Goal: Information Seeking & Learning: Find specific fact

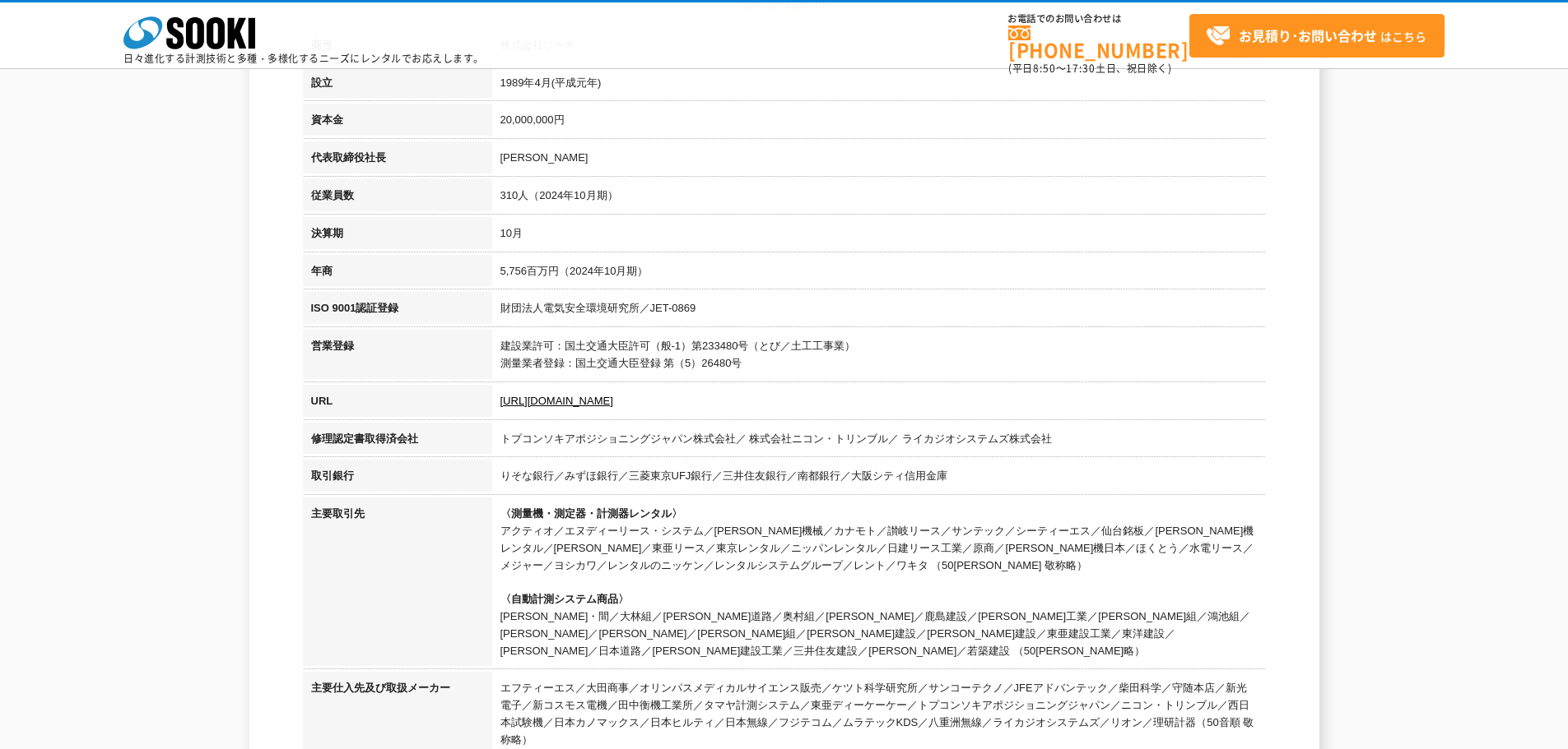
scroll to position [82, 0]
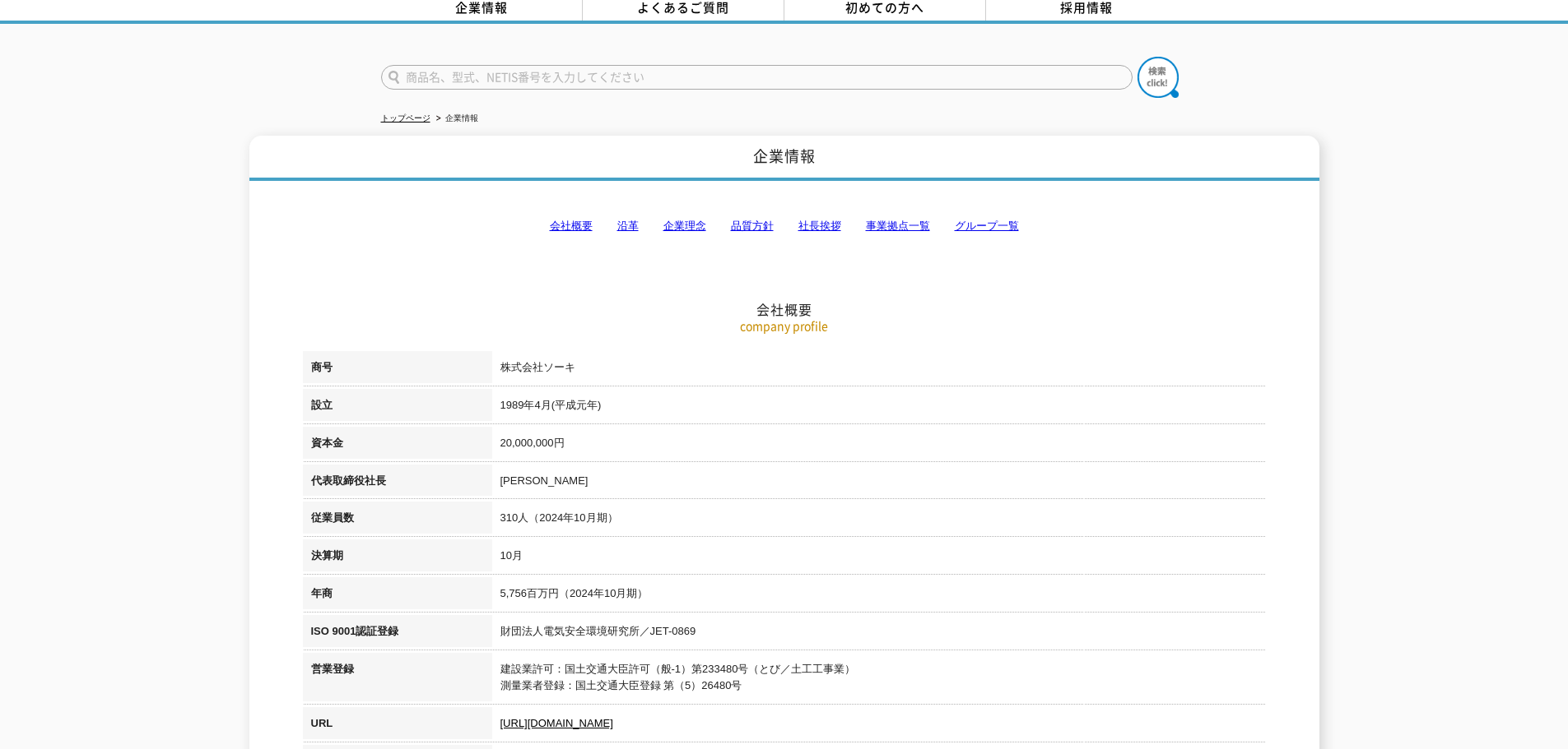
click at [896, 220] on link "事業拠点一覧" at bounding box center [898, 226] width 65 height 13
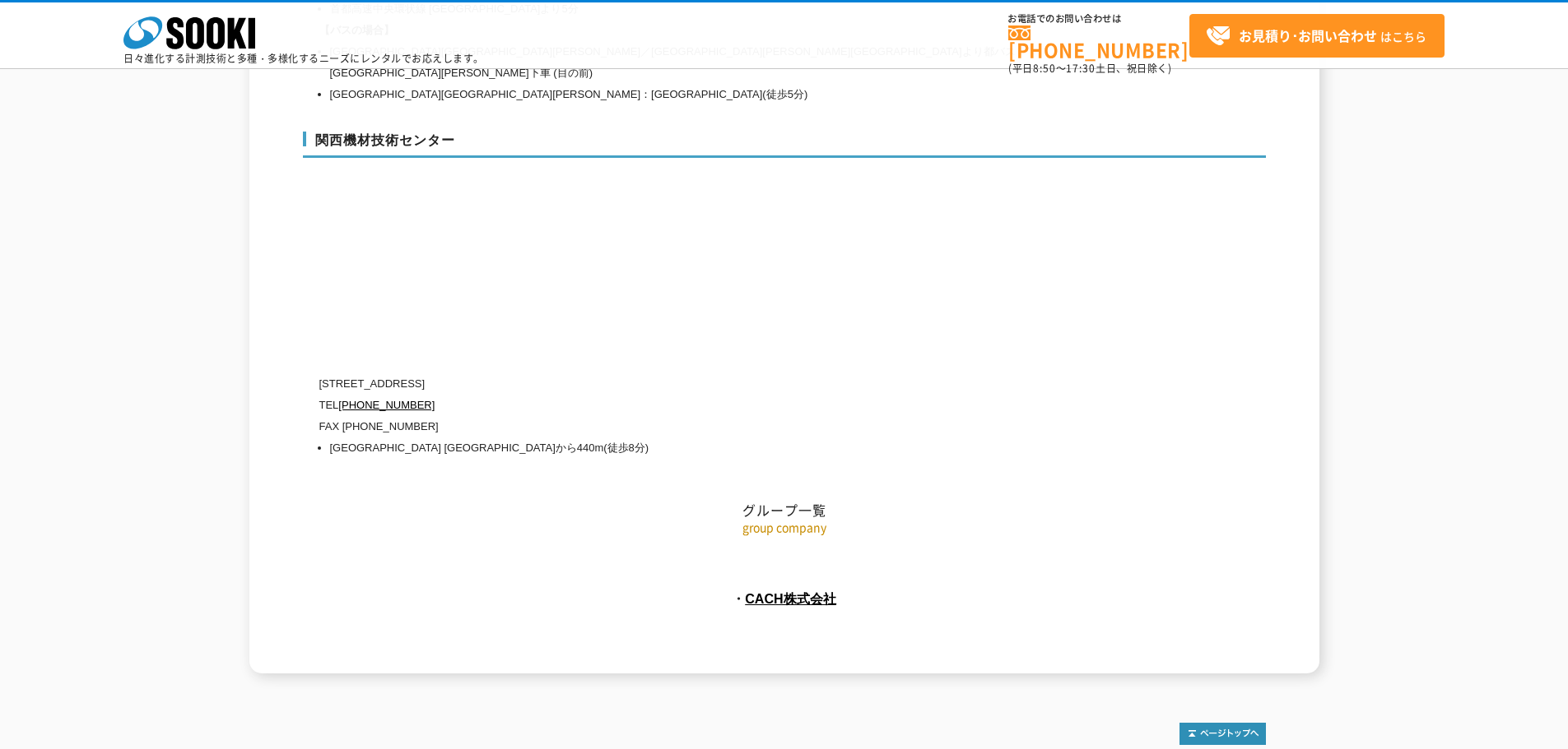
scroll to position [7393, 0]
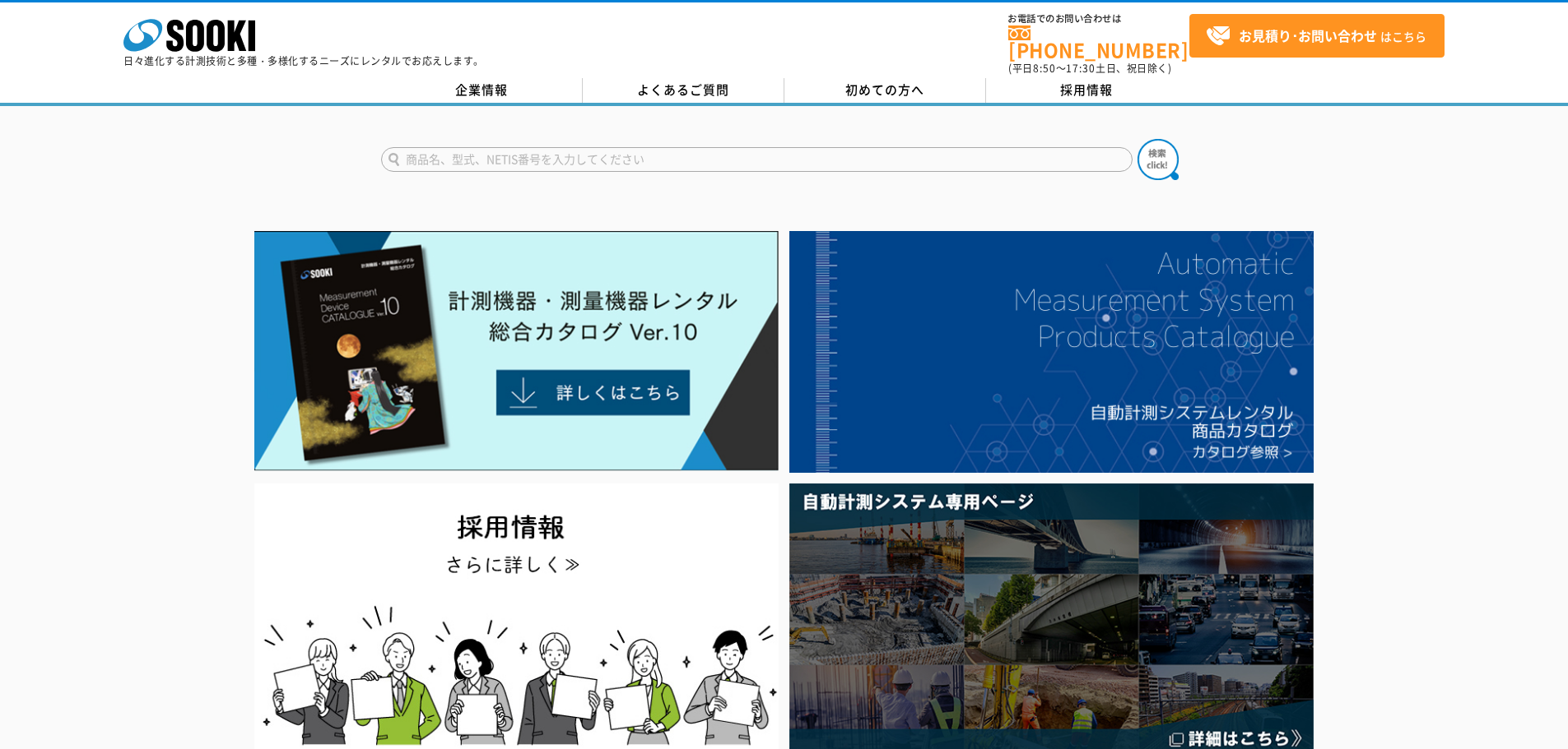
click at [525, 147] on input "text" at bounding box center [756, 160] width 751 height 25
type input "H"
type input "北陸"
click at [1137, 139] on button at bounding box center [1157, 159] width 41 height 41
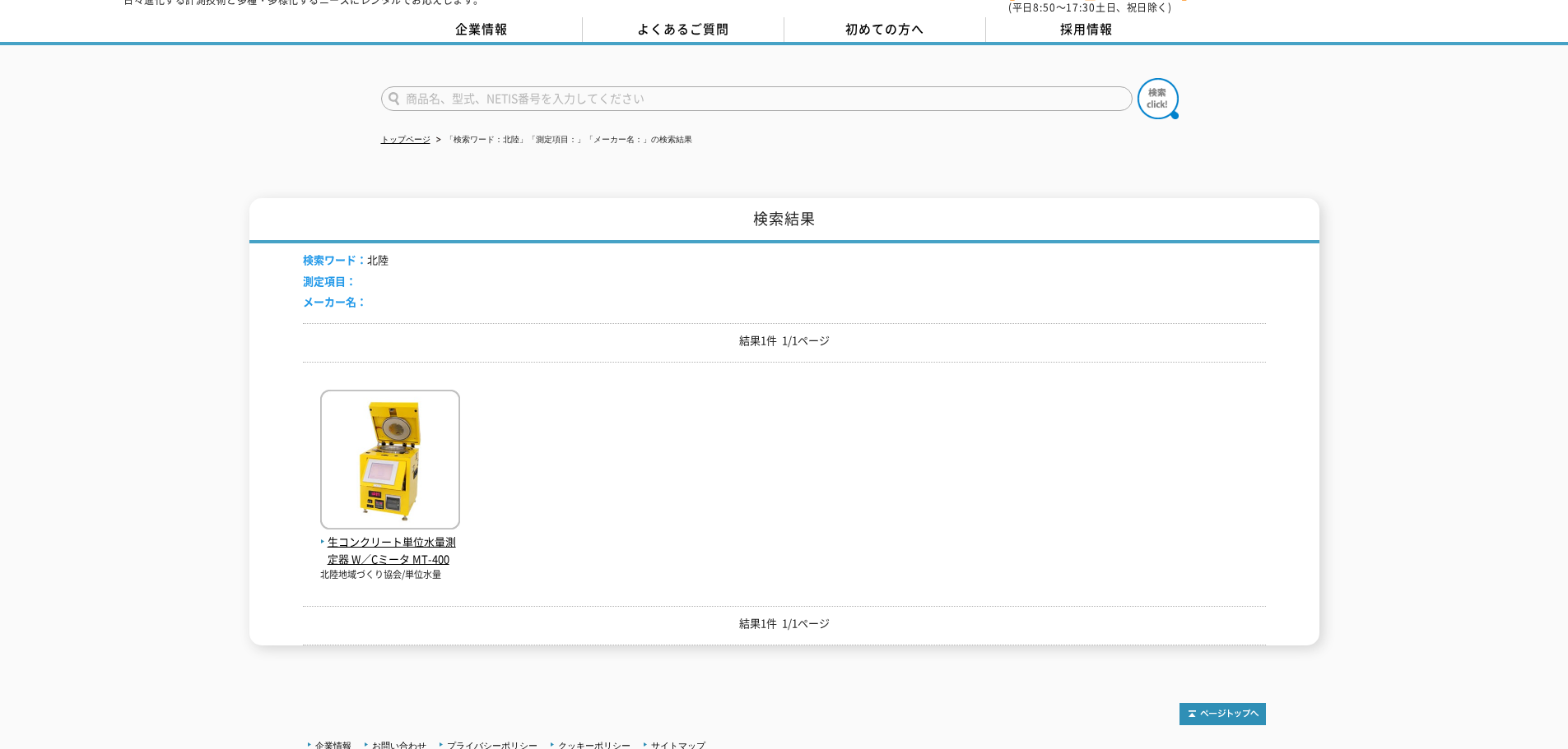
scroll to position [165, 0]
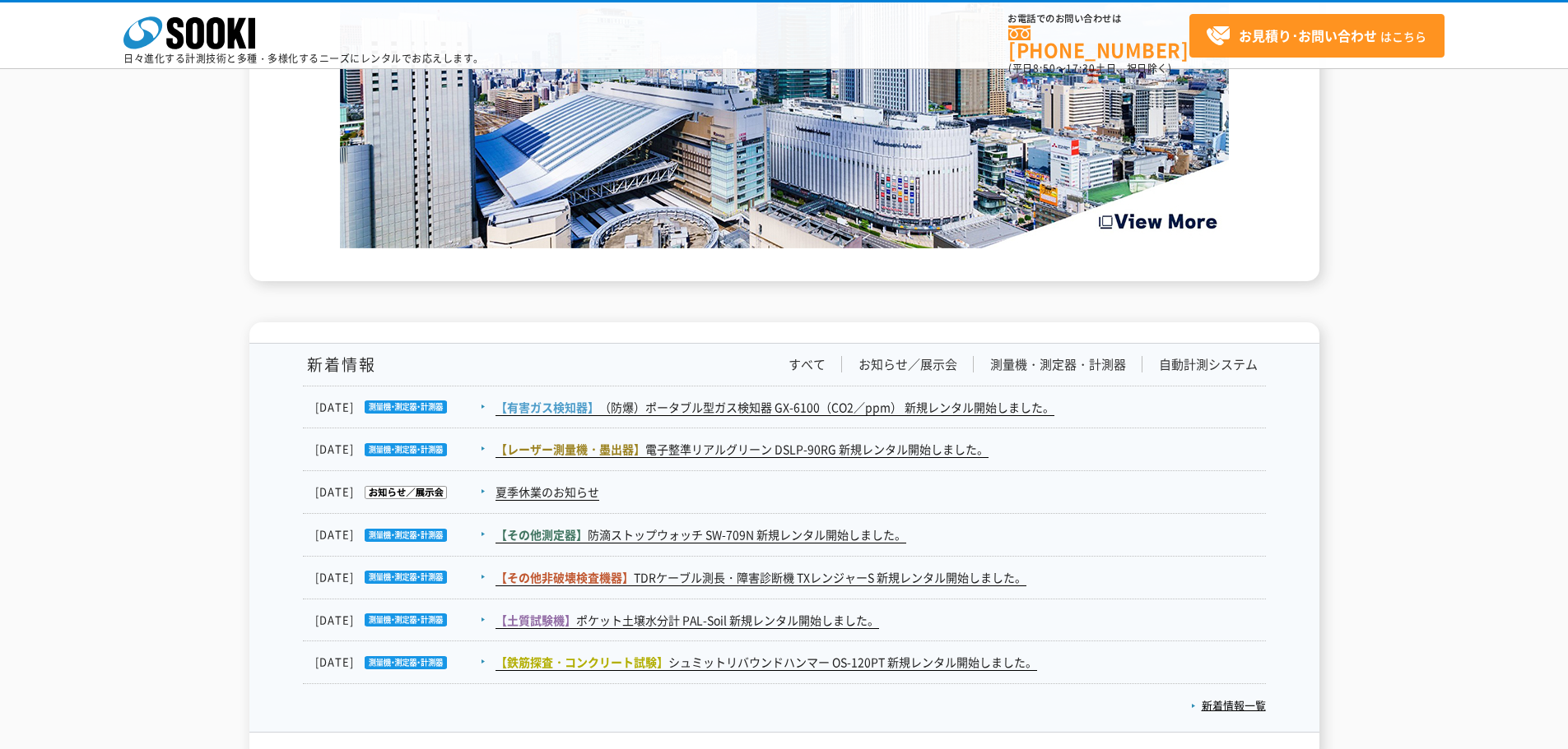
scroll to position [2551, 0]
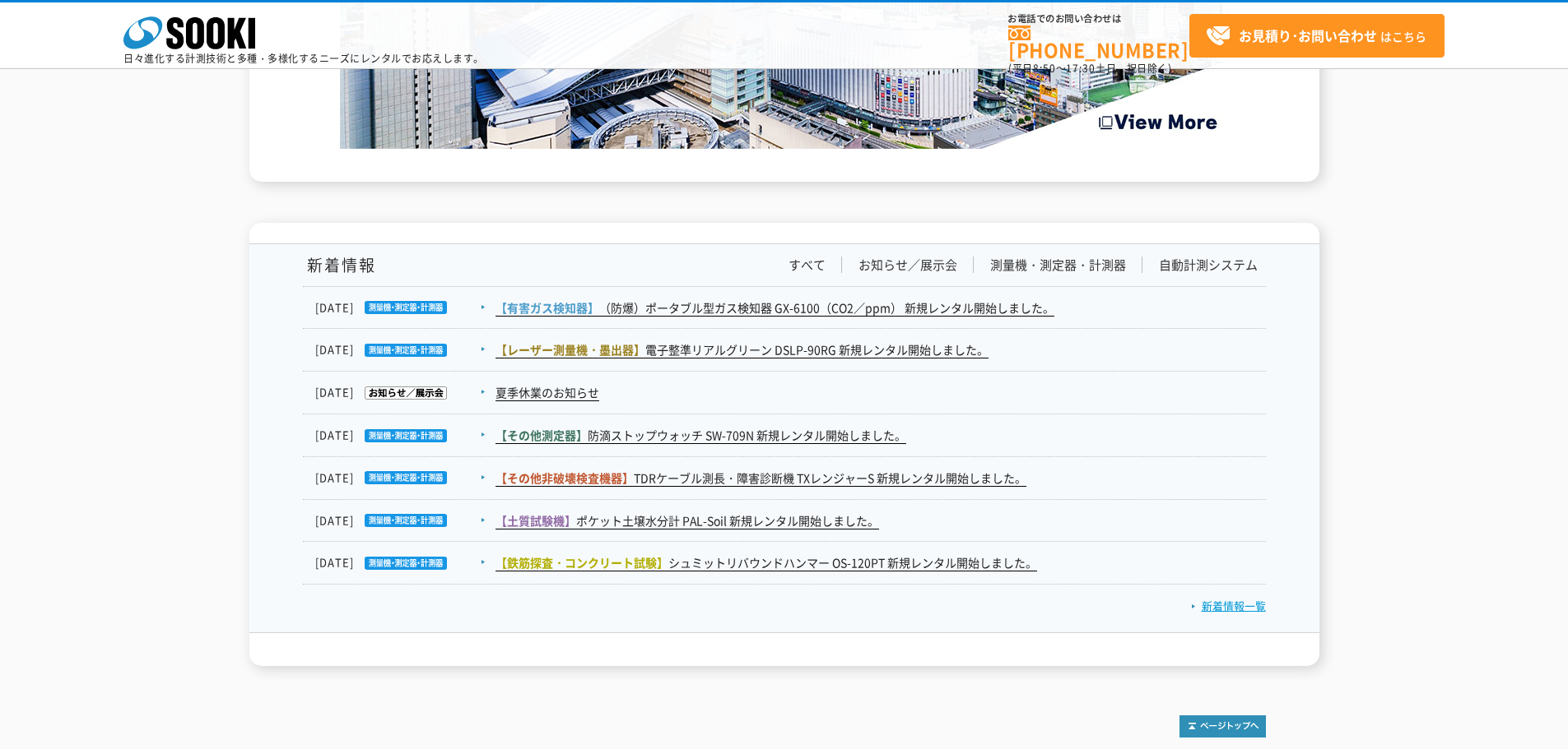
click at [1244, 599] on link "新着情報一覧" at bounding box center [1229, 605] width 75 height 15
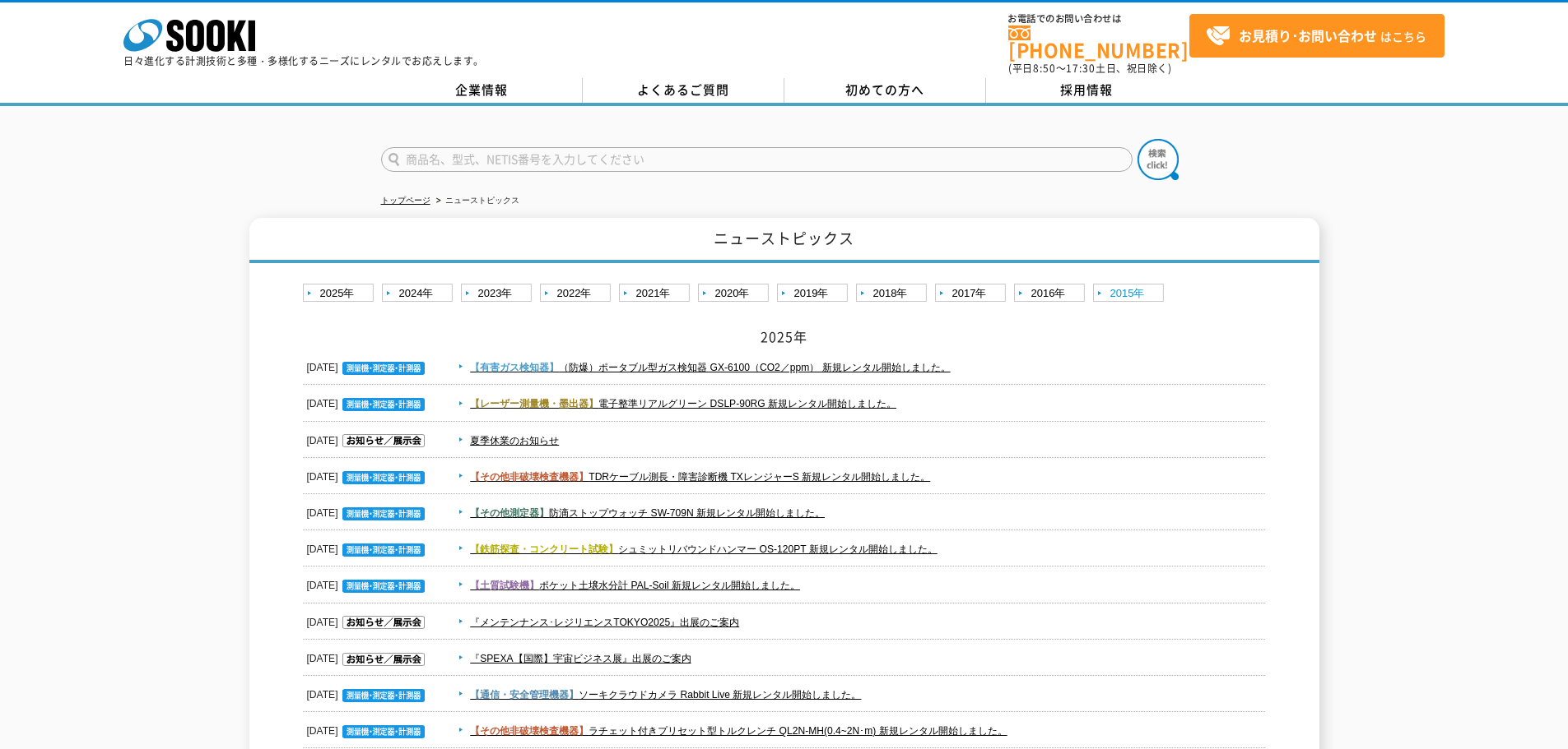
click at [1132, 283] on link "2015年" at bounding box center [1130, 293] width 75 height 20
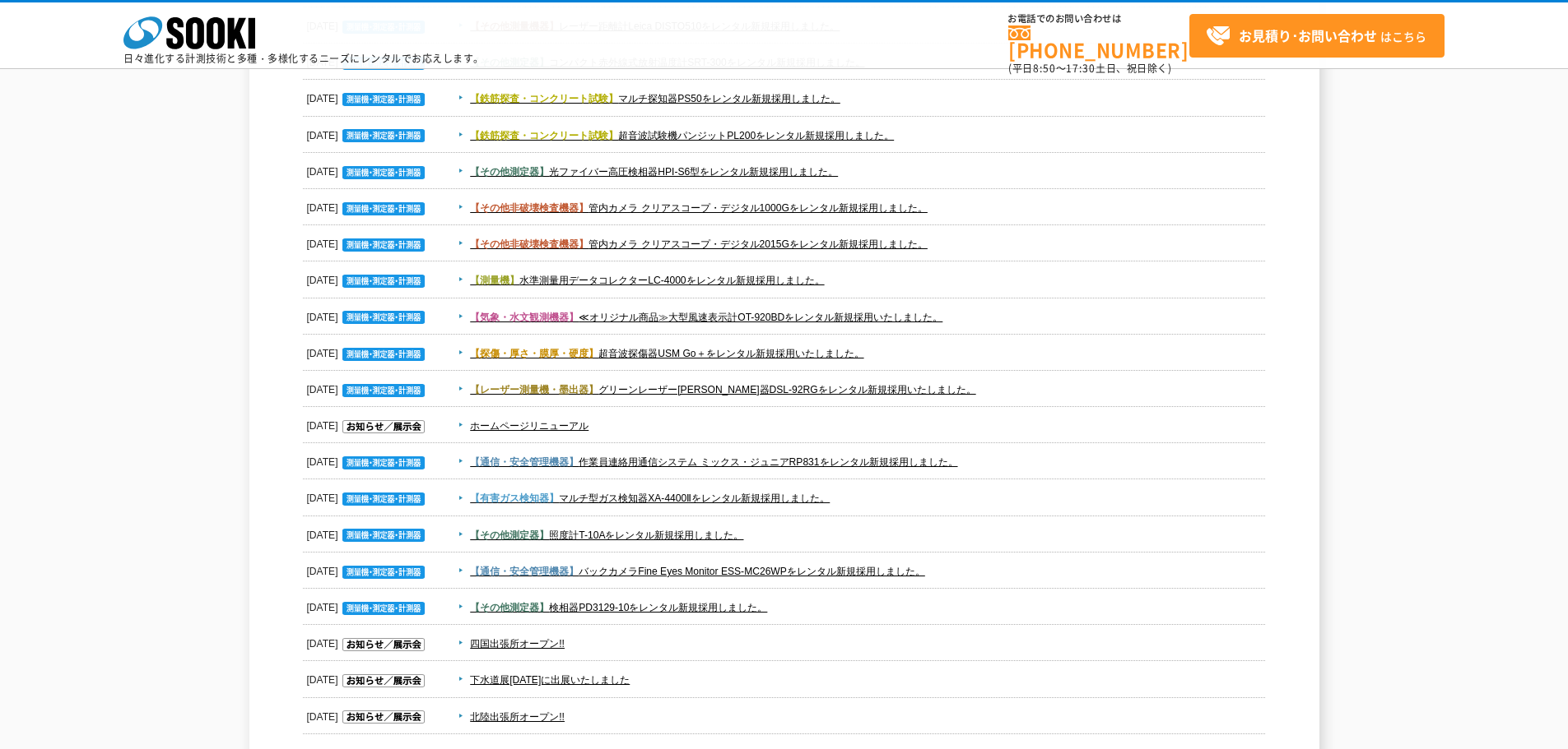
scroll to position [740, 0]
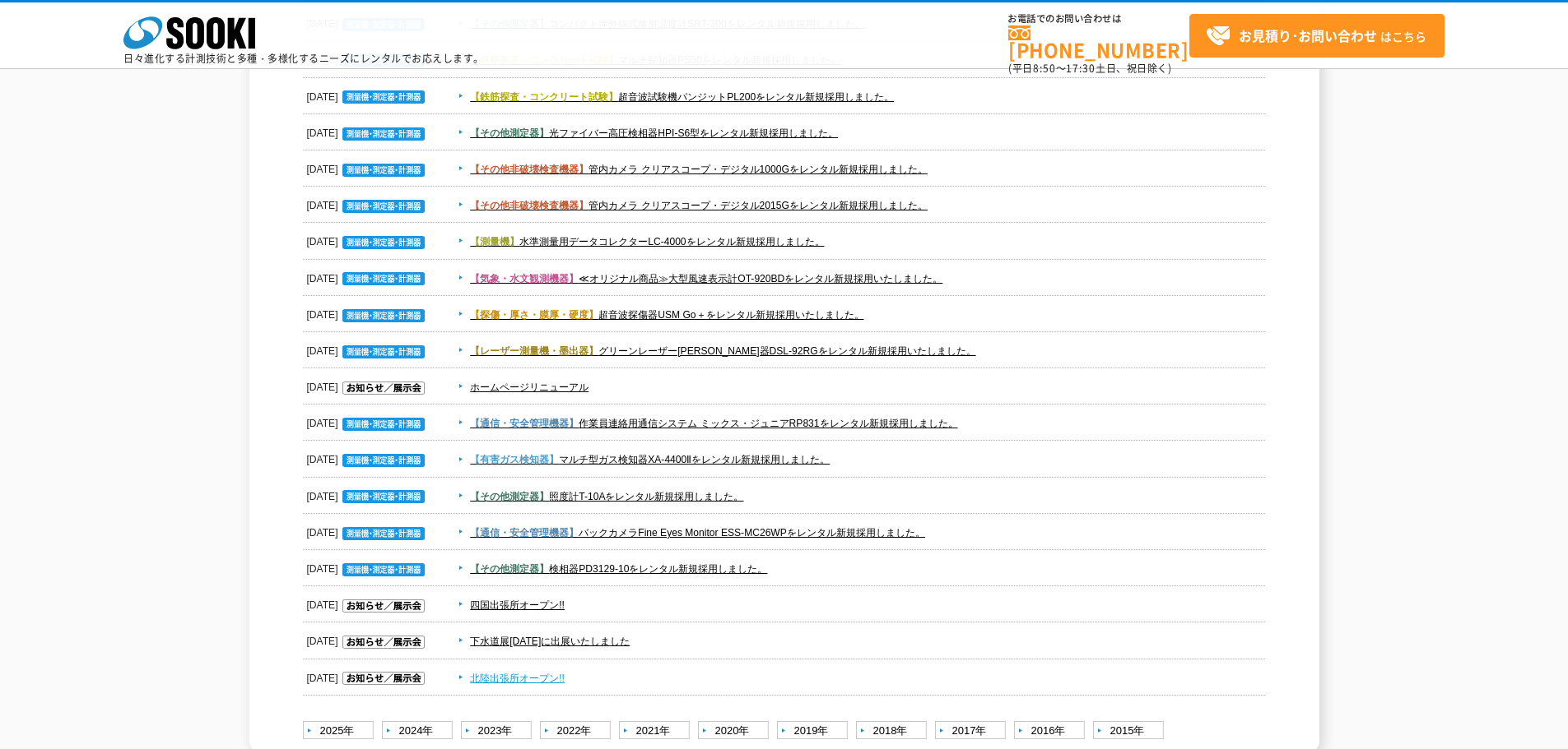
click at [538, 682] on link "北陸出張所オープン!!" at bounding box center [517, 679] width 95 height 12
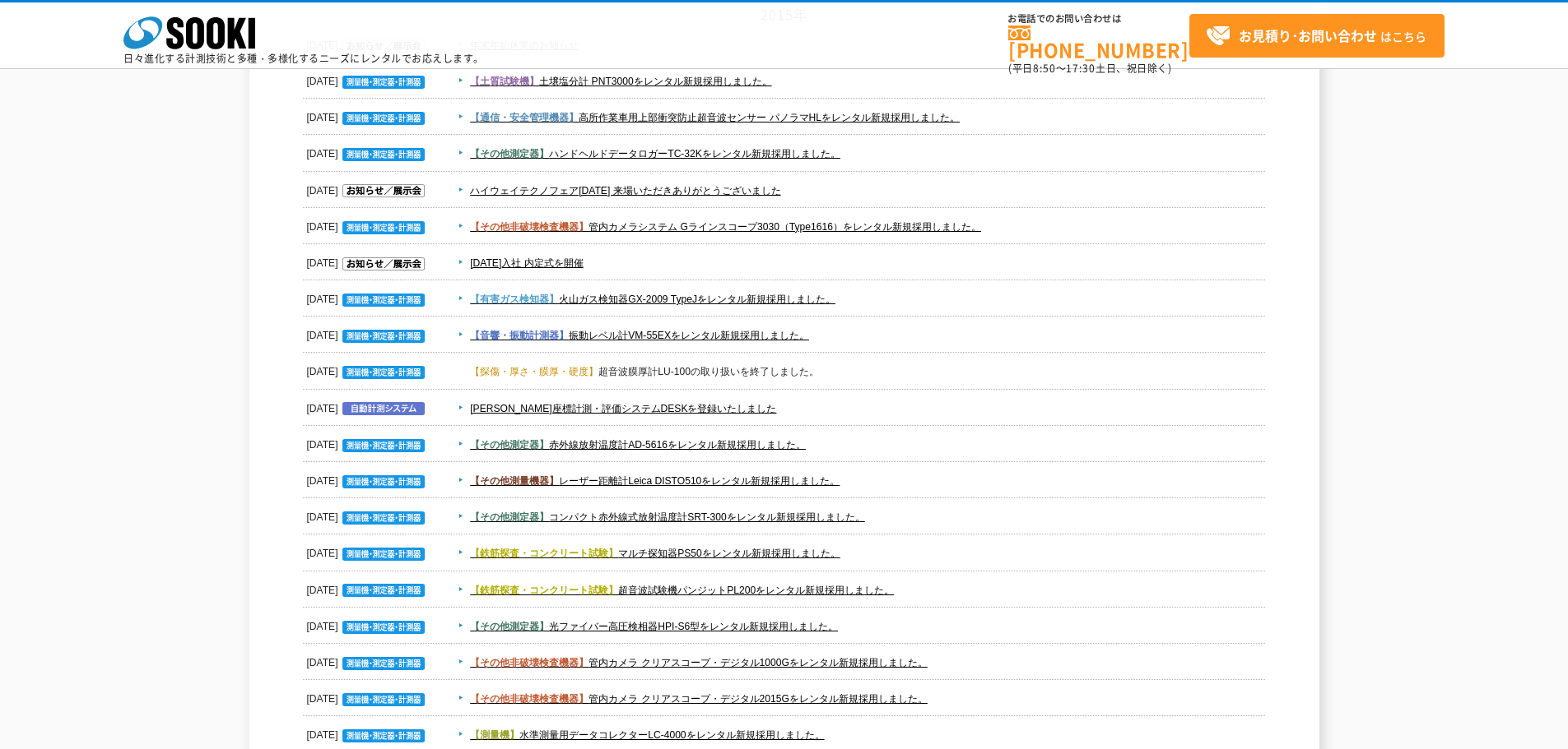
scroll to position [0, 0]
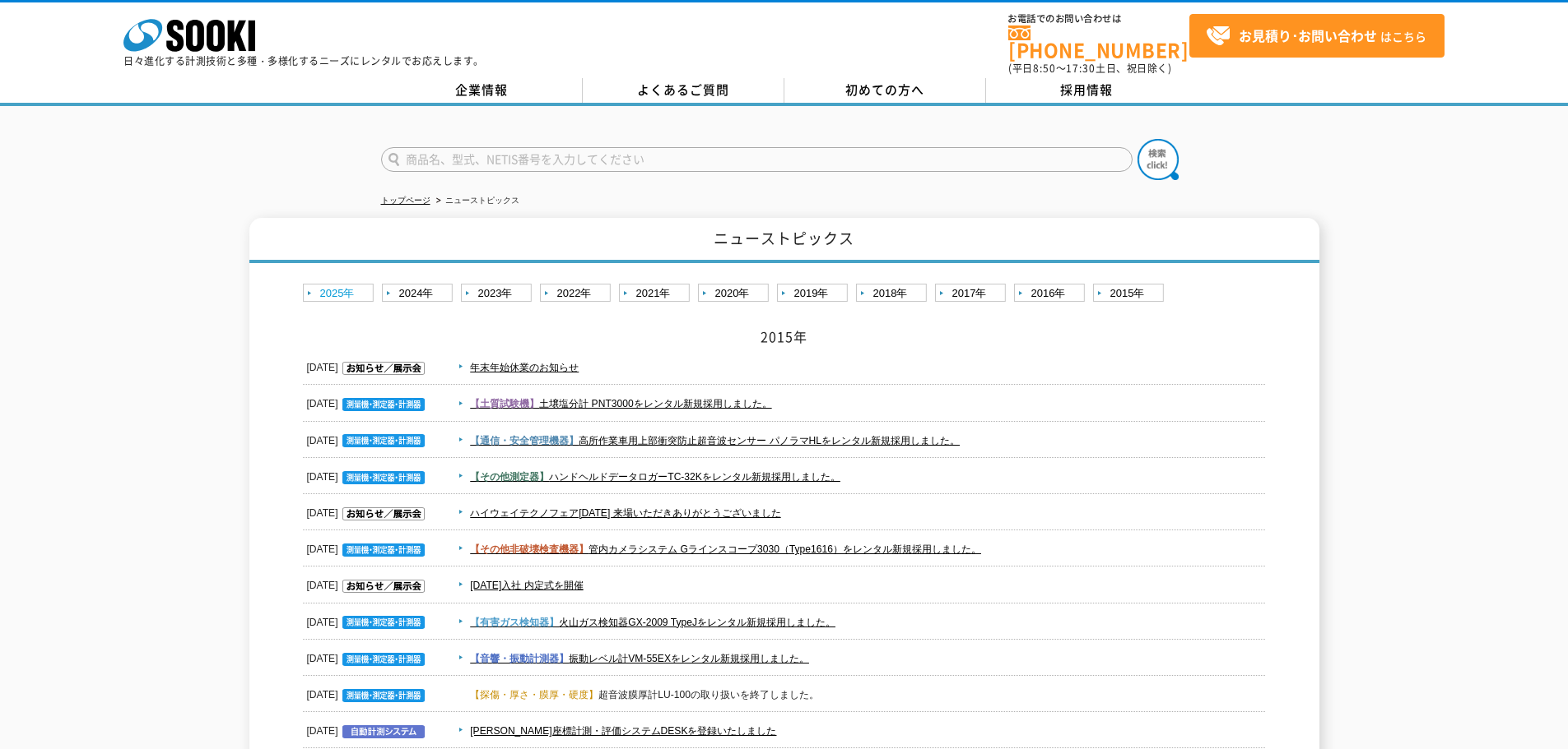
click at [339, 283] on link "2025年" at bounding box center [340, 293] width 75 height 20
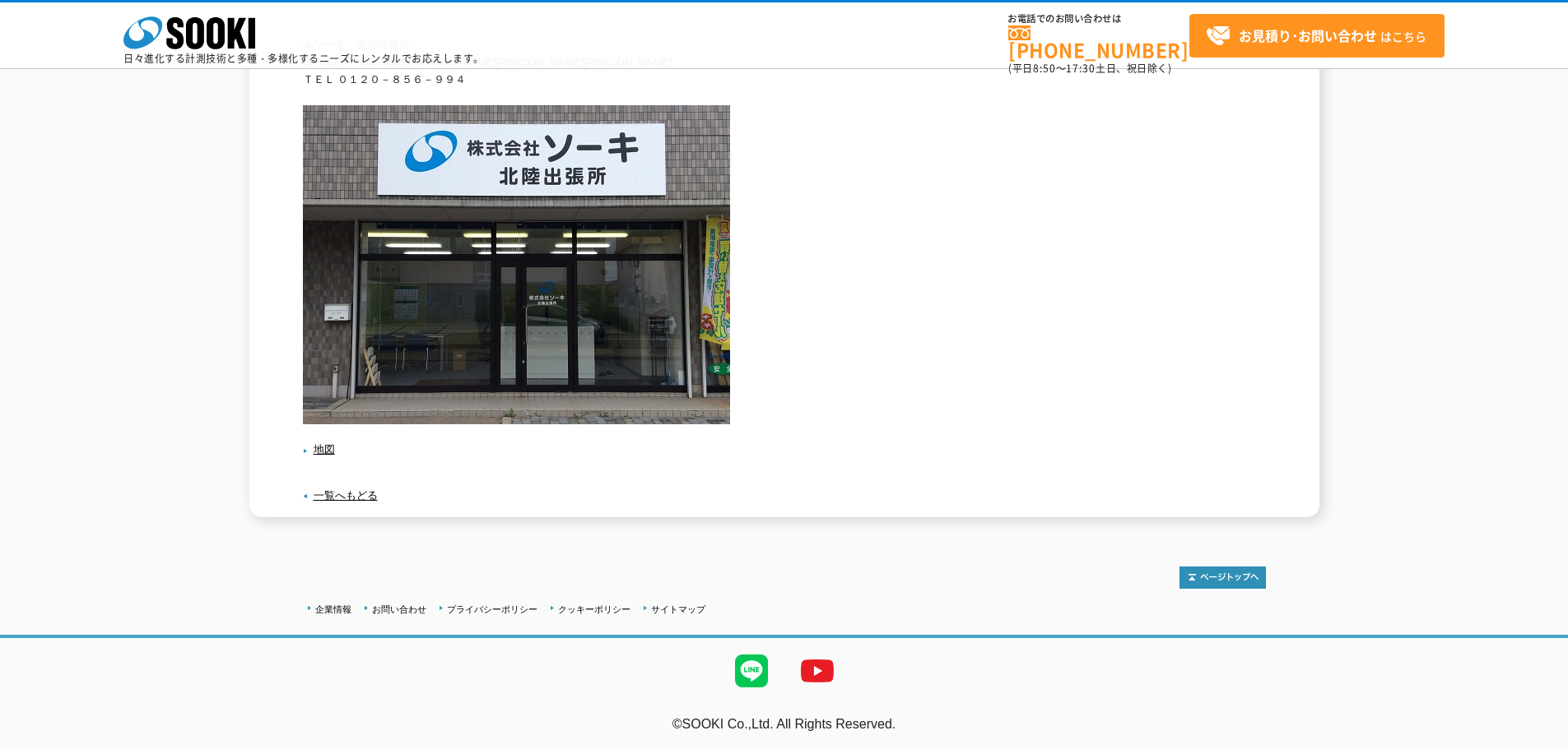
scroll to position [267, 0]
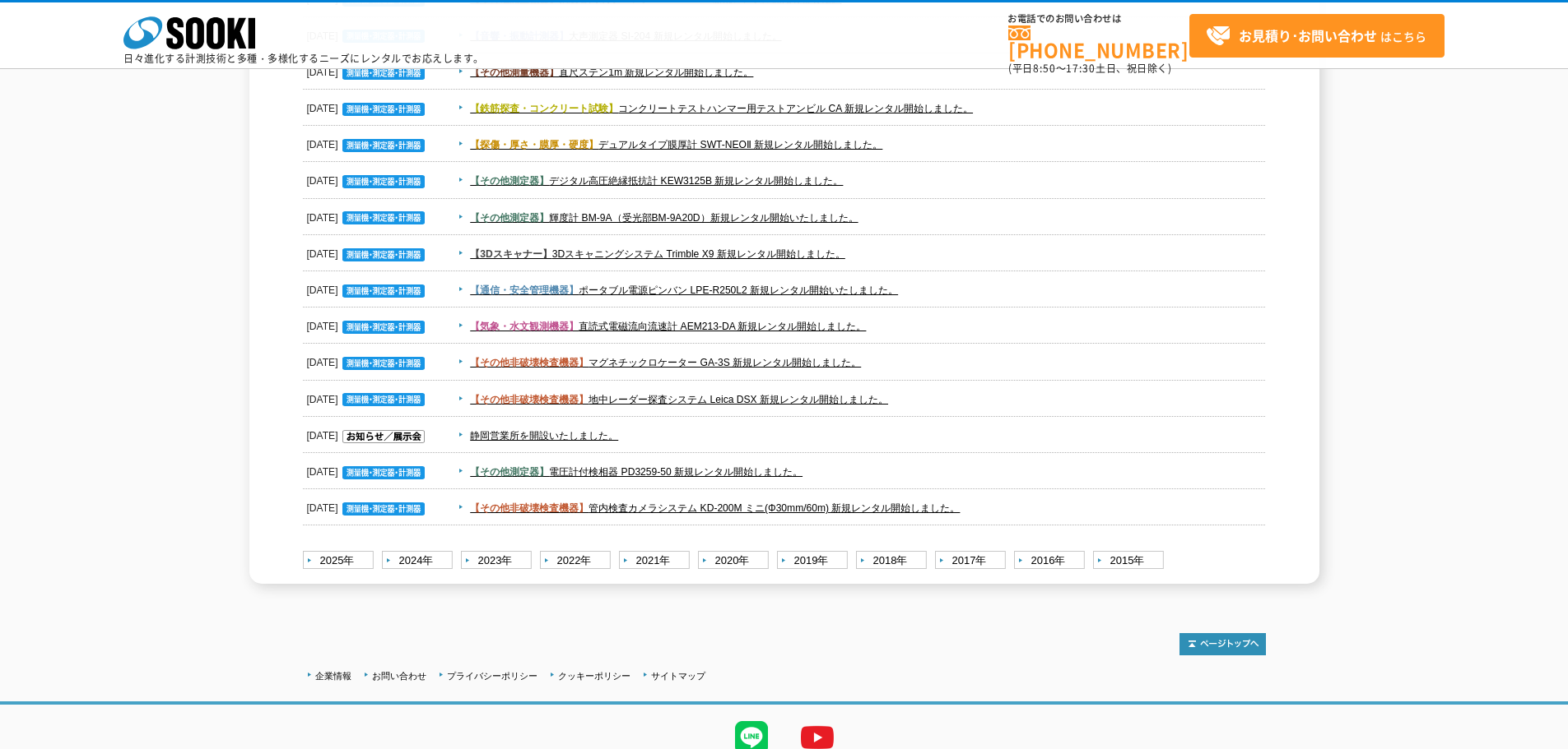
scroll to position [2386, 0]
